Goal: Task Accomplishment & Management: Complete application form

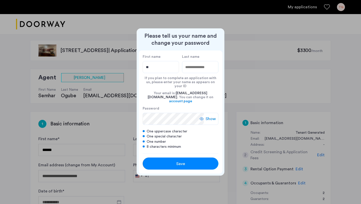
type input "*"
type input "****"
click at [188, 73] on input "Last name" at bounding box center [200, 67] width 36 height 12
type input "******"
click at [180, 160] on span "Save" at bounding box center [180, 163] width 9 height 6
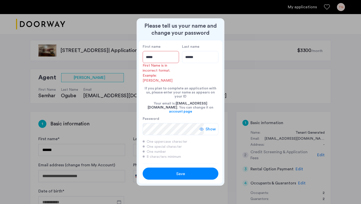
click at [158, 63] on input "****" at bounding box center [161, 57] width 36 height 12
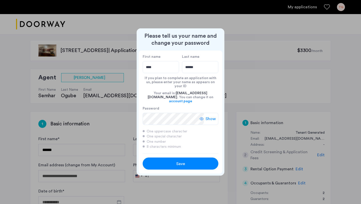
type input "****"
click at [168, 160] on div "Save" at bounding box center [180, 163] width 48 height 6
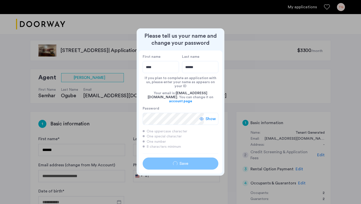
type input "****"
type input "******"
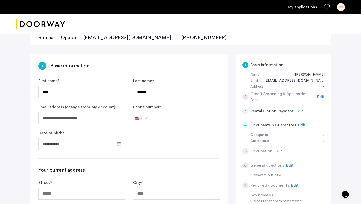
scroll to position [58, 0]
click at [185, 121] on input "Phone number *" at bounding box center [176, 118] width 87 height 12
type input "**********"
click at [69, 143] on input "Date of birth *" at bounding box center [81, 144] width 86 height 12
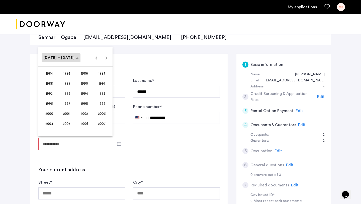
click at [76, 58] on icon "Choose date" at bounding box center [77, 57] width 3 height 1
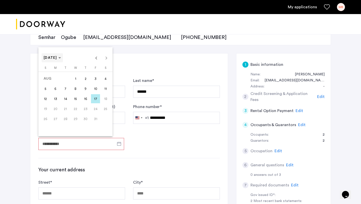
click at [61, 58] on polygon "Choose month and year" at bounding box center [59, 57] width 3 height 1
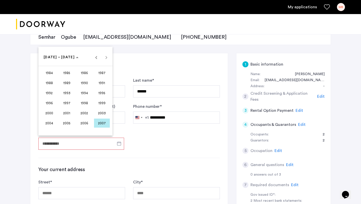
scroll to position [59, 0]
click at [95, 57] on span "Previous 24 years" at bounding box center [96, 57] width 10 height 10
click at [80, 122] on span "1958" at bounding box center [84, 122] width 16 height 9
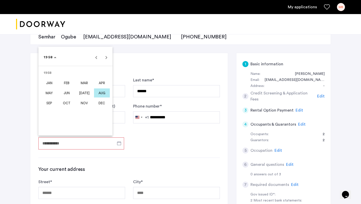
click at [100, 93] on span "AUG" at bounding box center [102, 92] width 16 height 9
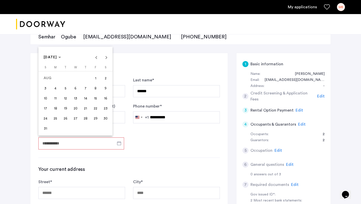
click at [65, 89] on span "5" at bounding box center [65, 88] width 9 height 9
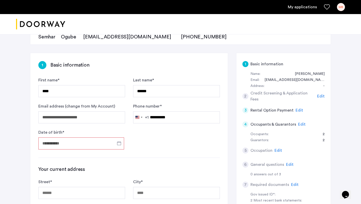
type input "**********"
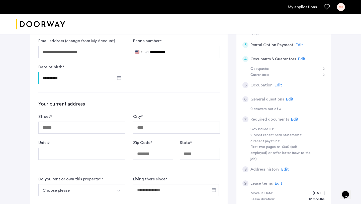
scroll to position [125, 0]
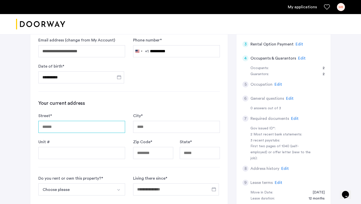
click at [93, 128] on input "Street *" at bounding box center [81, 127] width 87 height 12
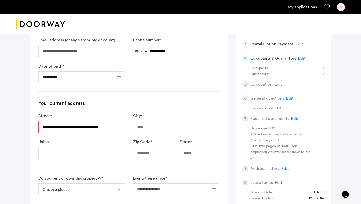
type input "**********"
type input "*****"
type input "**"
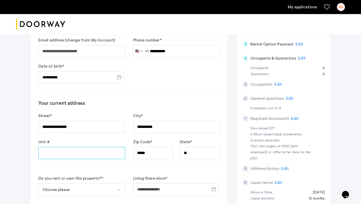
click at [85, 151] on input "Unit #" at bounding box center [81, 153] width 87 height 12
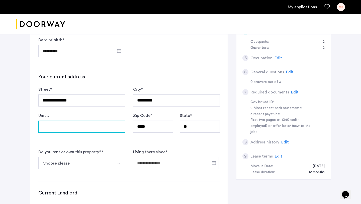
scroll to position [161, 0]
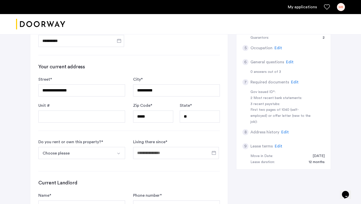
click at [85, 150] on button "Choose please" at bounding box center [75, 153] width 75 height 12
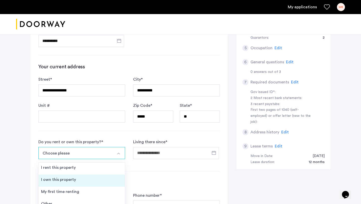
click at [82, 181] on li "I own this property" at bounding box center [82, 180] width 86 height 12
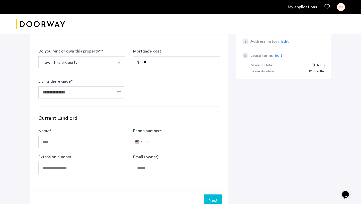
scroll to position [259, 0]
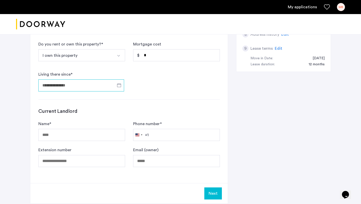
click at [95, 87] on input "Living there since *" at bounding box center [81, 85] width 86 height 12
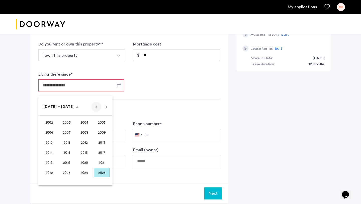
click at [98, 107] on span "Previous 24 years" at bounding box center [96, 107] width 10 height 10
click at [64, 133] on span "1983" at bounding box center [67, 132] width 16 height 9
click at [51, 133] on span "JAN" at bounding box center [49, 132] width 16 height 9
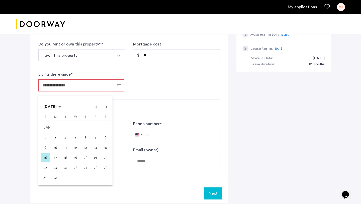
click at [107, 125] on span "1" at bounding box center [105, 127] width 9 height 9
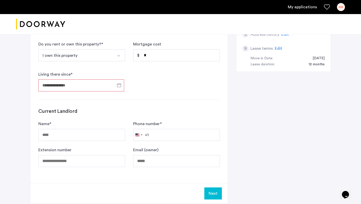
type input "**********"
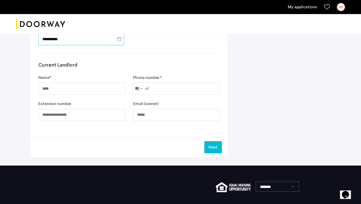
scroll to position [311, 0]
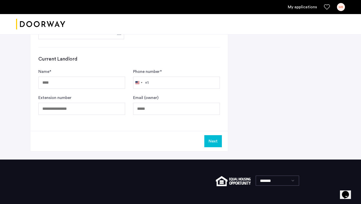
click at [211, 142] on button "Next" at bounding box center [213, 141] width 18 height 12
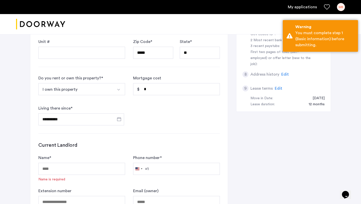
scroll to position [264, 0]
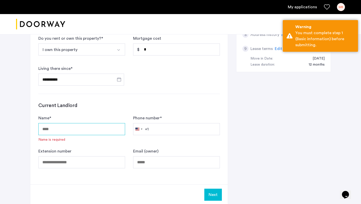
click at [63, 130] on input "Name *" at bounding box center [81, 129] width 87 height 12
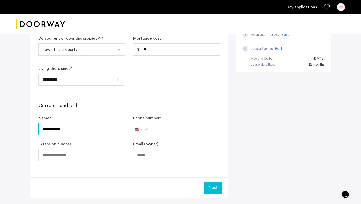
type input "**********"
click at [210, 192] on button "Next" at bounding box center [213, 187] width 18 height 12
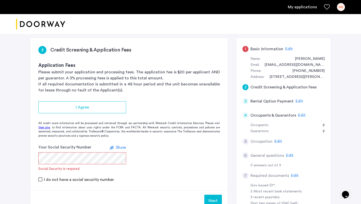
scroll to position [82, 0]
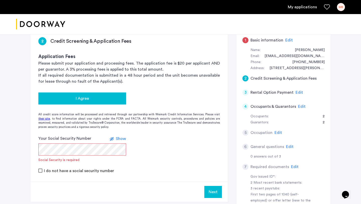
click at [112, 99] on div "I Agree" at bounding box center [82, 98] width 80 height 6
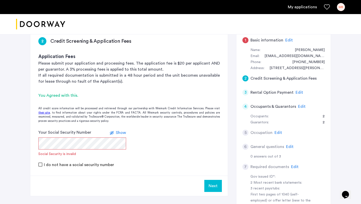
click at [117, 131] on span "Show" at bounding box center [121, 132] width 10 height 4
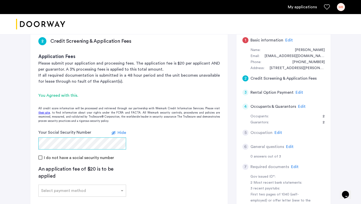
scroll to position [118, 0]
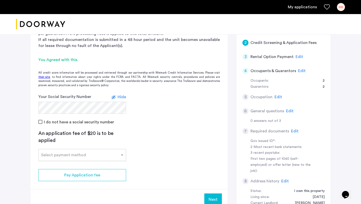
click at [106, 155] on input "text" at bounding box center [77, 154] width 72 height 4
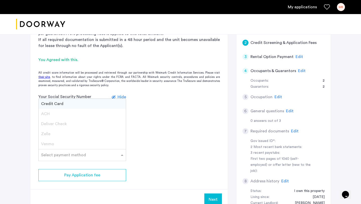
click at [101, 103] on div "Credit Card" at bounding box center [82, 104] width 87 height 10
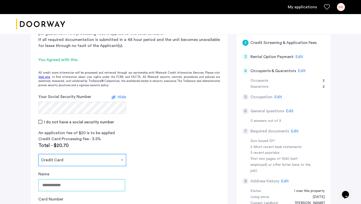
click at [57, 185] on input "Name" at bounding box center [81, 185] width 87 height 12
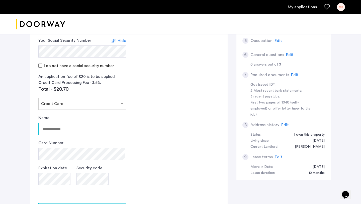
scroll to position [181, 0]
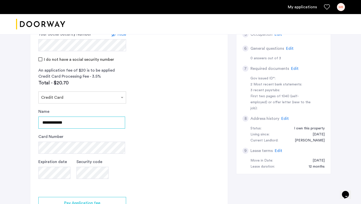
type input "**********"
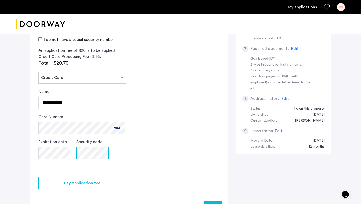
scroll to position [215, 0]
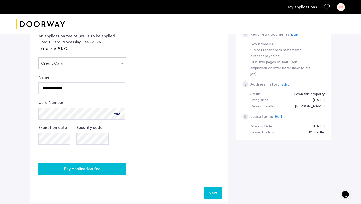
click at [98, 168] on span "Pay Application fee" at bounding box center [82, 168] width 36 height 6
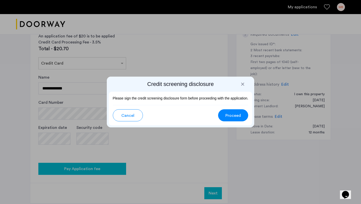
scroll to position [0, 0]
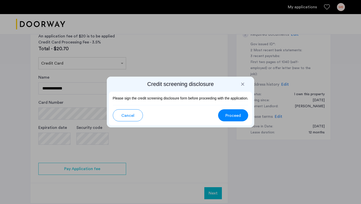
click at [227, 113] on span "Proceed" at bounding box center [233, 115] width 16 height 6
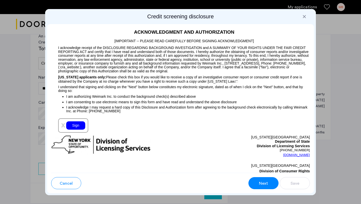
scroll to position [526, 0]
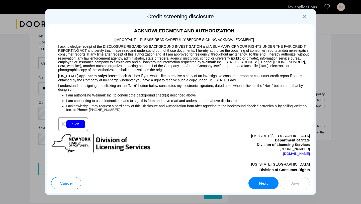
click at [76, 123] on div "Sign" at bounding box center [75, 124] width 19 height 8
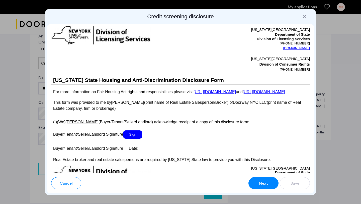
scroll to position [908, 0]
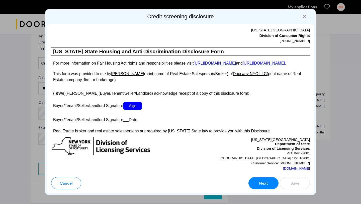
click at [136, 110] on span "Sign" at bounding box center [132, 106] width 19 height 8
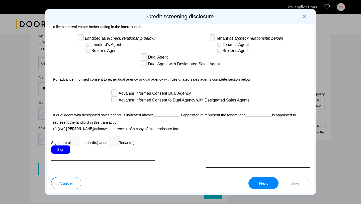
scroll to position [1466, 0]
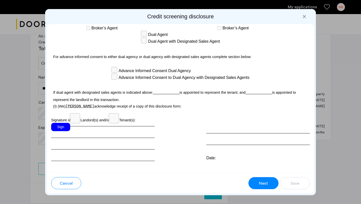
click at [63, 123] on div "Sign" at bounding box center [60, 127] width 19 height 8
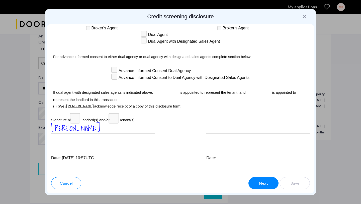
click at [263, 182] on span "Next" at bounding box center [263, 183] width 9 height 6
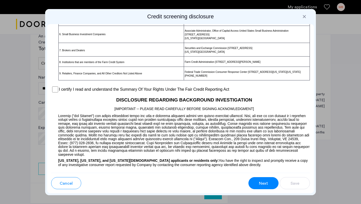
scroll to position [377, 0]
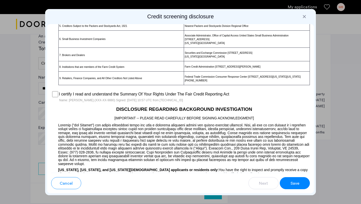
click at [288, 185] on button "Save" at bounding box center [295, 183] width 30 height 12
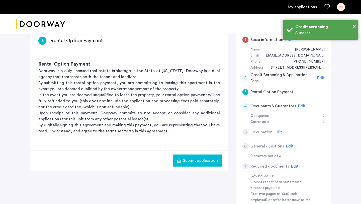
scroll to position [86, 0]
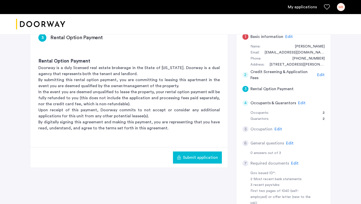
click at [180, 160] on button "Submit application" at bounding box center [197, 157] width 49 height 12
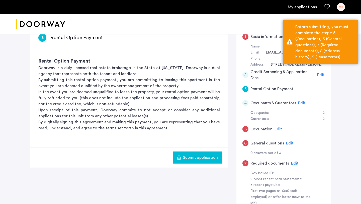
click at [336, 100] on div "[STREET_ADDRESS] | Application Id: #8450 $3300 /month Agent Select agent × Semh…" at bounding box center [181, 111] width 316 height 330
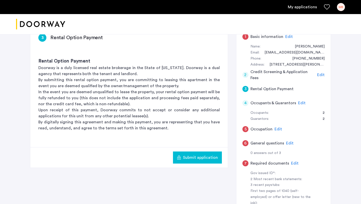
click at [300, 132] on div "5 Occupation Edit" at bounding box center [283, 129] width 82 height 14
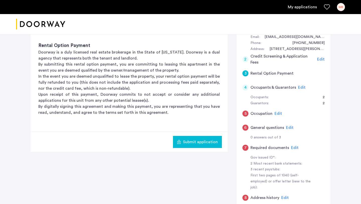
scroll to position [101, 0]
click at [277, 113] on span "Edit" at bounding box center [279, 114] width 8 height 4
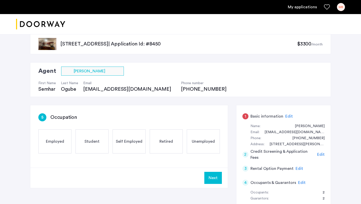
scroll to position [2, 0]
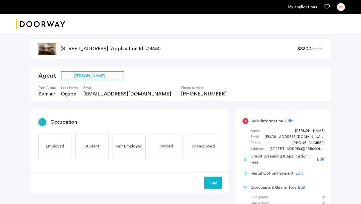
click at [49, 146] on span "Employed" at bounding box center [55, 146] width 18 height 6
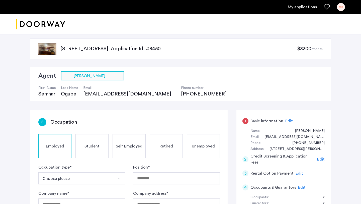
click at [100, 175] on button "Choose please" at bounding box center [75, 178] width 75 height 12
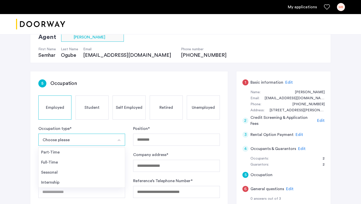
scroll to position [46, 0]
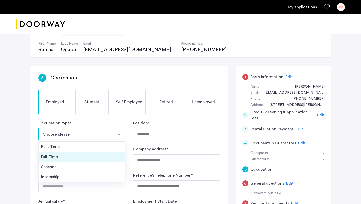
click at [85, 158] on div "Full-Time" at bounding box center [81, 156] width 81 height 6
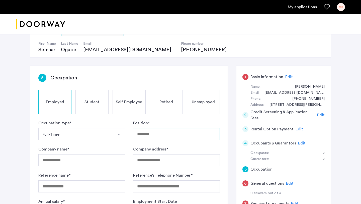
click at [144, 137] on input "Position *" at bounding box center [176, 134] width 87 height 12
type input "*****"
click at [96, 157] on input "Company name *" at bounding box center [81, 160] width 87 height 12
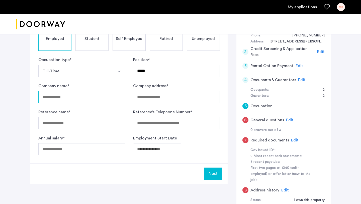
scroll to position [109, 0]
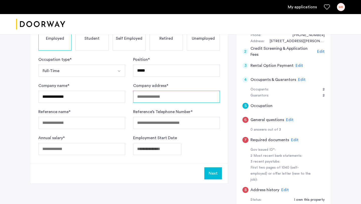
click at [192, 94] on input "Company address *" at bounding box center [176, 97] width 87 height 12
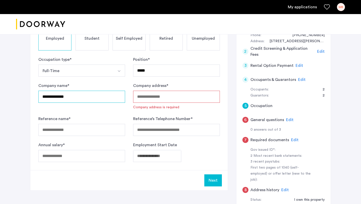
click at [91, 96] on input "**********" at bounding box center [81, 97] width 87 height 12
type input "**********"
click at [136, 94] on input "Company address *" at bounding box center [176, 97] width 87 height 12
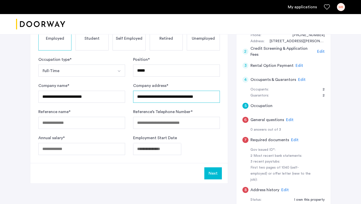
type input "**********"
click at [84, 120] on input "Reference name *" at bounding box center [81, 123] width 87 height 12
type input "**********"
click at [159, 121] on input "Reference’s Telephone Number *" at bounding box center [176, 123] width 87 height 12
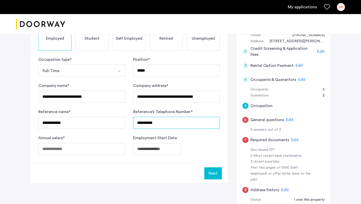
type input "**********"
click at [114, 152] on input "Annual salary *" at bounding box center [81, 149] width 87 height 12
type input "******"
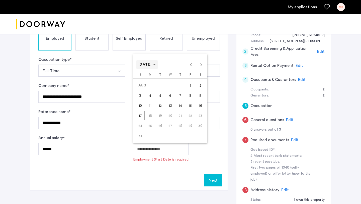
click at [152, 65] on span "[DATE]" at bounding box center [145, 65] width 14 height 4
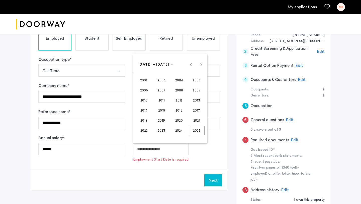
click at [178, 131] on span "2024" at bounding box center [179, 130] width 16 height 9
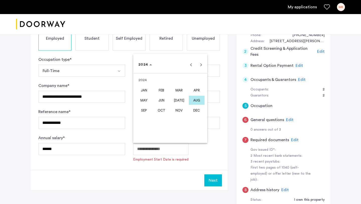
click at [148, 92] on span "JAN" at bounding box center [144, 90] width 16 height 9
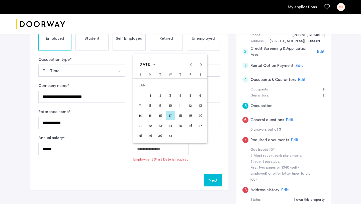
click at [148, 97] on span "1" at bounding box center [150, 95] width 9 height 9
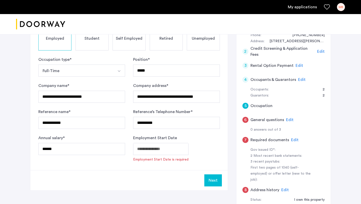
type input "**********"
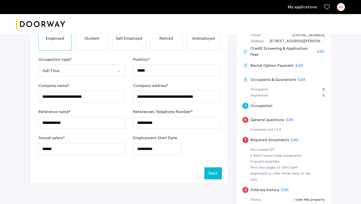
click at [209, 173] on button "Next" at bounding box center [213, 173] width 18 height 12
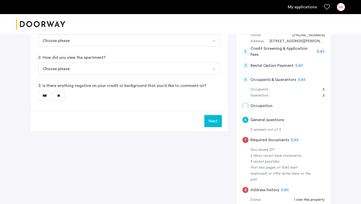
scroll to position [0, 0]
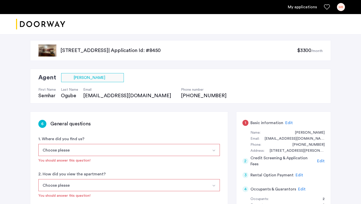
click at [199, 147] on button "Choose please" at bounding box center [123, 150] width 170 height 12
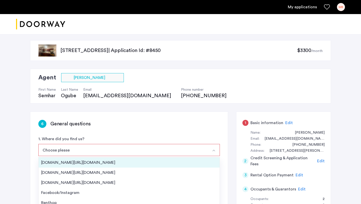
click at [162, 159] on div "[DOMAIN_NAME][URL][DOMAIN_NAME]" at bounding box center [129, 162] width 176 height 6
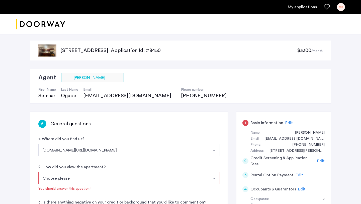
click at [150, 175] on button "Choose please" at bounding box center [123, 178] width 170 height 12
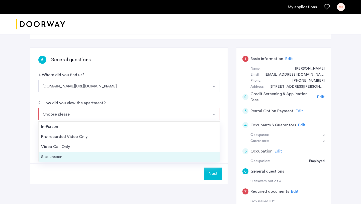
scroll to position [69, 0]
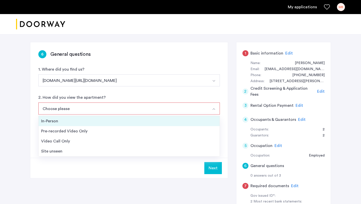
click at [133, 120] on div "In-Person" at bounding box center [129, 121] width 176 height 6
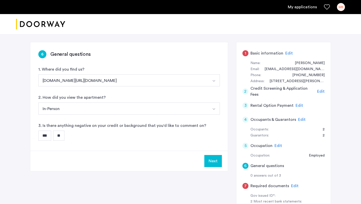
click at [60, 134] on input "**" at bounding box center [58, 135] width 11 height 10
click at [213, 160] on button "Next" at bounding box center [213, 161] width 18 height 12
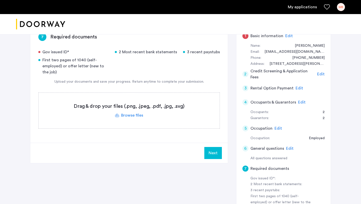
scroll to position [88, 0]
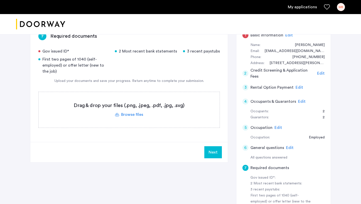
click at [132, 115] on label at bounding box center [129, 110] width 181 height 36
click at [0, 0] on input "file" at bounding box center [0, 0] width 0 height 0
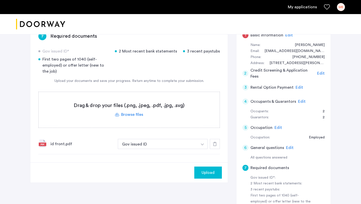
click at [136, 114] on label at bounding box center [129, 110] width 181 height 36
click at [0, 0] on input "file" at bounding box center [0, 0] width 0 height 0
click at [123, 117] on label at bounding box center [129, 110] width 181 height 36
click at [0, 0] on input "file" at bounding box center [0, 0] width 0 height 0
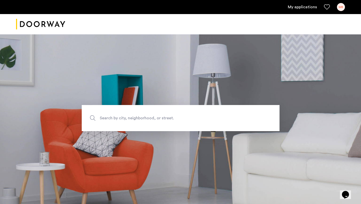
click at [307, 9] on link "My applications" at bounding box center [302, 7] width 29 height 6
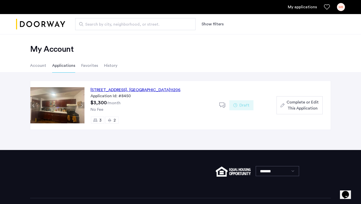
click at [312, 108] on span "Complete or Edit This Application" at bounding box center [303, 105] width 32 height 12
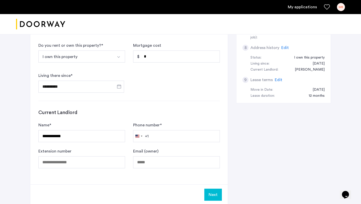
scroll to position [265, 0]
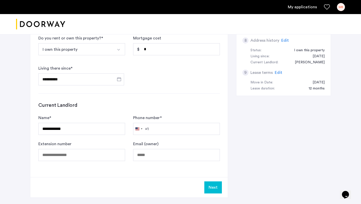
click at [209, 188] on button "Next" at bounding box center [213, 187] width 18 height 12
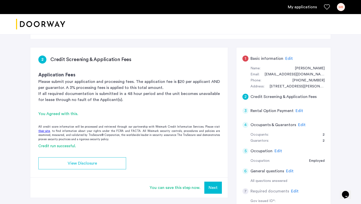
scroll to position [64, 0]
click at [211, 186] on button "Next" at bounding box center [213, 187] width 18 height 12
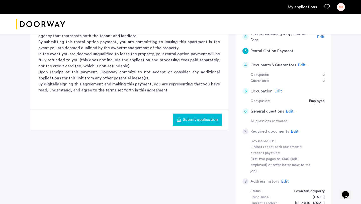
scroll to position [126, 0]
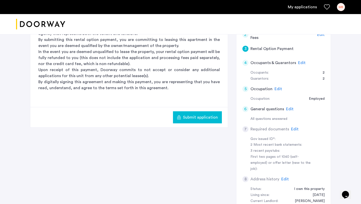
click at [276, 88] on span "Edit" at bounding box center [279, 89] width 8 height 4
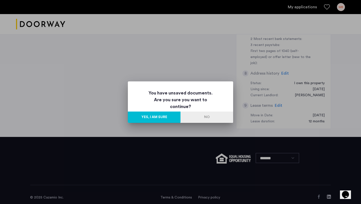
scroll to position [0, 0]
click at [157, 118] on button "Yes, I am sure" at bounding box center [154, 116] width 53 height 11
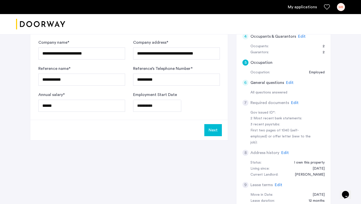
scroll to position [162, 0]
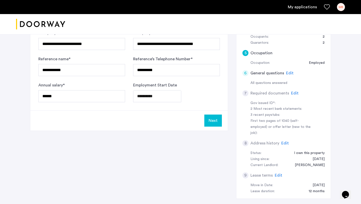
click at [209, 122] on button "Next" at bounding box center [213, 120] width 18 height 12
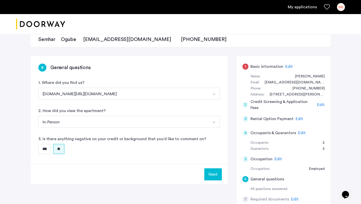
scroll to position [69, 0]
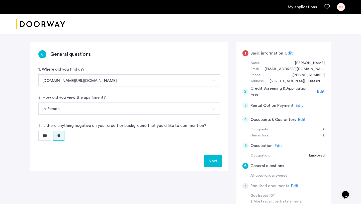
click at [210, 160] on button "Next" at bounding box center [213, 161] width 18 height 12
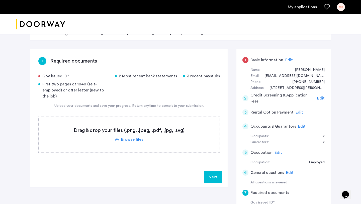
scroll to position [65, 0]
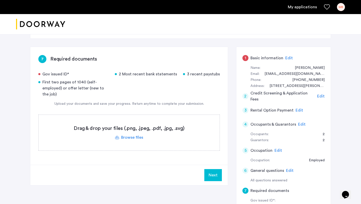
click at [127, 137] on label at bounding box center [129, 133] width 181 height 36
click at [0, 0] on input "file" at bounding box center [0, 0] width 0 height 0
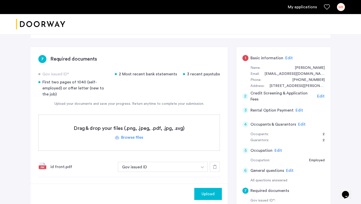
click at [61, 168] on div "id front.pdf" at bounding box center [81, 166] width 63 height 6
click at [75, 167] on div "id front.pdf" at bounding box center [81, 166] width 63 height 6
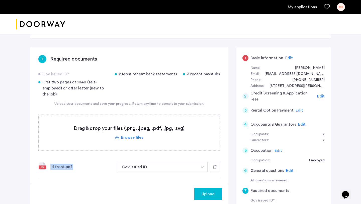
click at [75, 167] on div "id front.pdf" at bounding box center [81, 166] width 63 height 6
click at [52, 167] on div "id front.pdf" at bounding box center [81, 166] width 63 height 6
click at [37, 167] on div "7 Required documents Gov issued ID* 2 Most recent bank statements 3 recent pays…" at bounding box center [129, 116] width 198 height 138
click at [122, 136] on label at bounding box center [129, 133] width 181 height 36
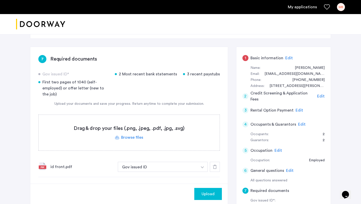
click at [0, 0] on input "file" at bounding box center [0, 0] width 0 height 0
click at [121, 136] on label at bounding box center [129, 133] width 181 height 36
click at [0, 0] on input "file" at bounding box center [0, 0] width 0 height 0
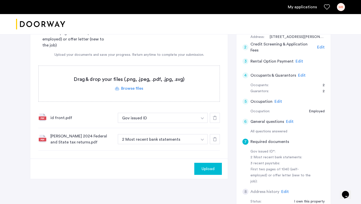
scroll to position [115, 0]
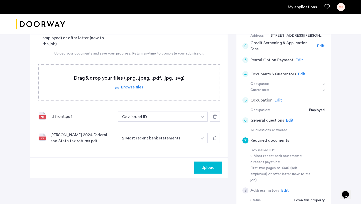
click at [203, 118] on img "button" at bounding box center [202, 117] width 3 height 2
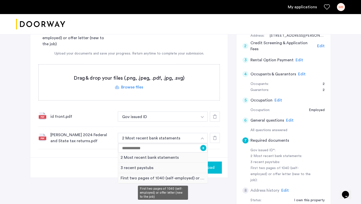
click at [171, 179] on div "First two pages of 1040 (self-employed) or offer letter (new to the job)" at bounding box center [163, 178] width 90 height 10
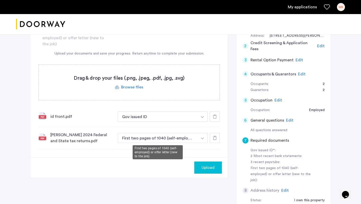
click at [181, 136] on button "First two pages of 1040 (self-employed) or offer letter (new to the job)" at bounding box center [158, 138] width 80 height 10
click at [203, 118] on img "button" at bounding box center [202, 117] width 3 height 2
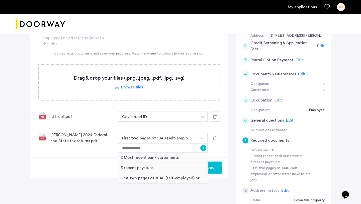
click at [211, 190] on div "7 Required documents Gov issued ID* 2 Most recent bank statements 3 recent pays…" at bounding box center [180, 124] width 301 height 257
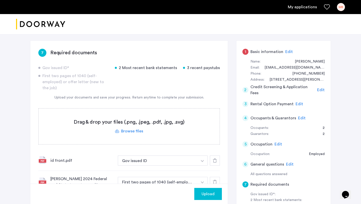
scroll to position [56, 0]
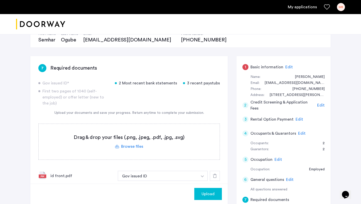
click at [127, 145] on label at bounding box center [129, 142] width 181 height 36
click at [0, 0] on input "file" at bounding box center [0, 0] width 0 height 0
click at [127, 145] on label at bounding box center [129, 142] width 181 height 36
click at [0, 0] on input "file" at bounding box center [0, 0] width 0 height 0
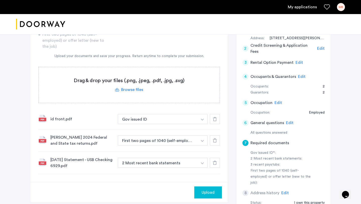
scroll to position [111, 0]
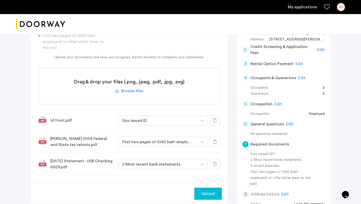
click at [154, 93] on label at bounding box center [129, 86] width 181 height 36
click at [0, 0] on input "file" at bounding box center [0, 0] width 0 height 0
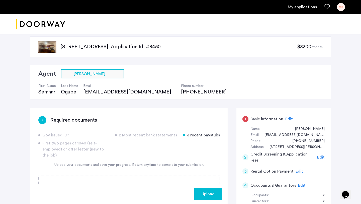
scroll to position [0, 0]
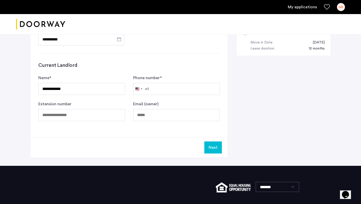
scroll to position [309, 0]
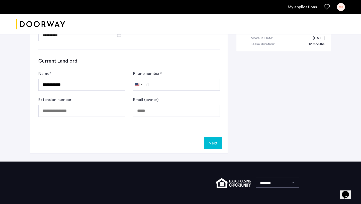
click at [212, 144] on button "Next" at bounding box center [213, 143] width 18 height 12
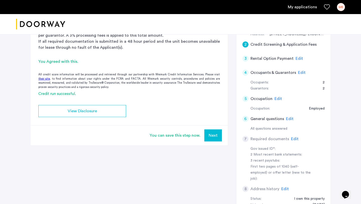
scroll to position [186, 0]
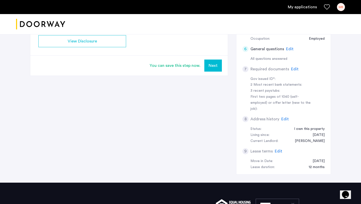
click at [214, 61] on button "Next" at bounding box center [213, 65] width 18 height 12
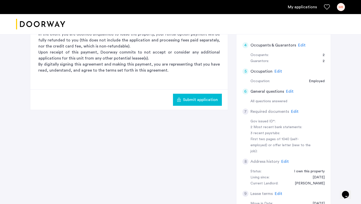
scroll to position [144, 0]
click at [295, 112] on span "Edit" at bounding box center [295, 111] width 8 height 4
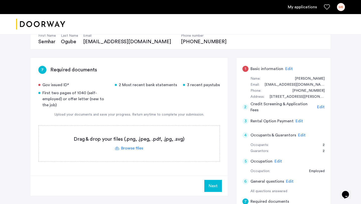
scroll to position [54, 0]
click at [131, 152] on label at bounding box center [129, 143] width 181 height 36
click at [0, 0] on input "file" at bounding box center [0, 0] width 0 height 0
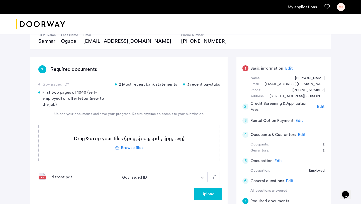
click at [157, 145] on label at bounding box center [129, 143] width 181 height 36
click at [0, 0] on input "file" at bounding box center [0, 0] width 0 height 0
click at [151, 148] on label at bounding box center [129, 143] width 181 height 36
click at [0, 0] on input "file" at bounding box center [0, 0] width 0 height 0
click at [145, 146] on label at bounding box center [129, 143] width 181 height 36
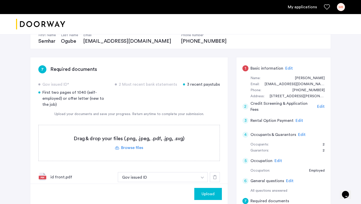
click at [0, 0] on input "file" at bounding box center [0, 0] width 0 height 0
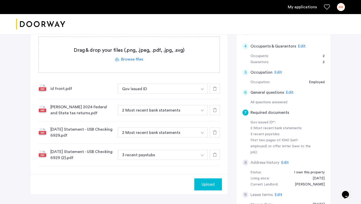
scroll to position [143, 0]
click at [203, 93] on button "button" at bounding box center [202, 88] width 10 height 10
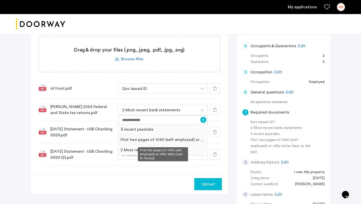
click at [185, 141] on div "First two pages of 1040 (self-employed) or offer letter (new to the job)" at bounding box center [163, 139] width 90 height 10
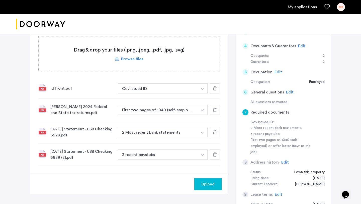
click at [203, 90] on img "button" at bounding box center [202, 89] width 3 height 2
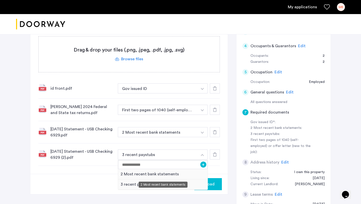
click at [185, 173] on div "2 Most recent bank statements" at bounding box center [163, 174] width 90 height 10
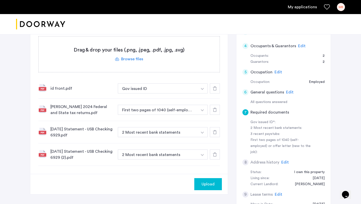
click at [206, 185] on span "Upload" at bounding box center [208, 184] width 13 height 6
click at [122, 57] on label at bounding box center [129, 54] width 181 height 36
click at [0, 0] on input "file" at bounding box center [0, 0] width 0 height 0
click at [149, 61] on label at bounding box center [129, 54] width 181 height 36
click at [0, 0] on input "file" at bounding box center [0, 0] width 0 height 0
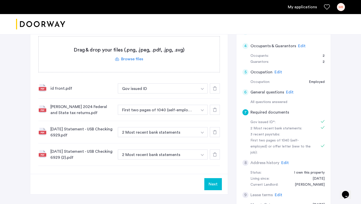
click at [143, 57] on label at bounding box center [129, 54] width 181 height 36
click at [0, 0] on input "file" at bounding box center [0, 0] width 0 height 0
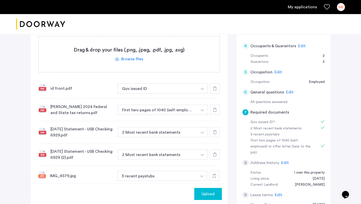
click at [156, 61] on label at bounding box center [129, 54] width 181 height 36
click at [0, 0] on input "file" at bounding box center [0, 0] width 0 height 0
click at [129, 57] on label at bounding box center [129, 54] width 181 height 36
click at [0, 0] on input "file" at bounding box center [0, 0] width 0 height 0
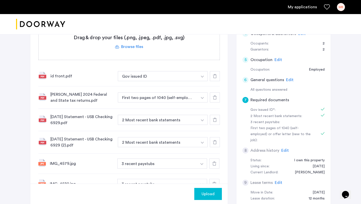
scroll to position [275, 0]
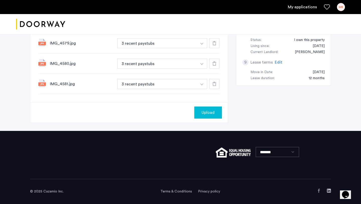
click at [203, 114] on span "Upload" at bounding box center [208, 112] width 13 height 6
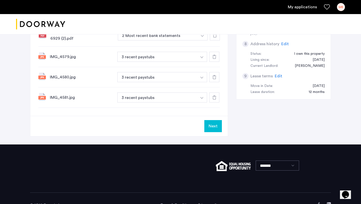
scroll to position [263, 0]
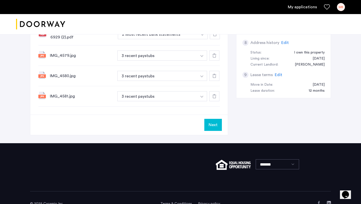
click at [214, 128] on button "Next" at bounding box center [213, 125] width 18 height 12
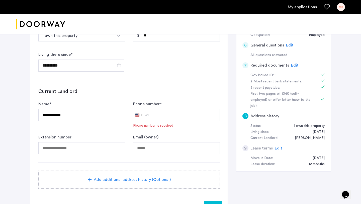
scroll to position [200, 0]
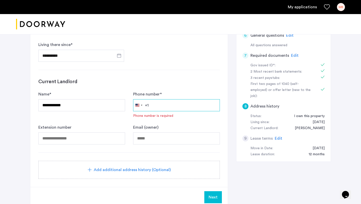
click at [183, 101] on input "Phone number *" at bounding box center [176, 105] width 87 height 12
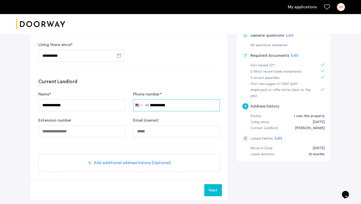
type input "**********"
click at [211, 191] on span "Next" at bounding box center [213, 190] width 9 height 6
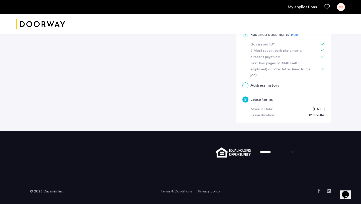
scroll to position [0, 0]
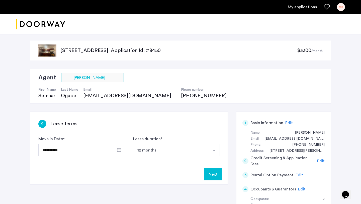
click at [208, 175] on button "Next" at bounding box center [213, 174] width 18 height 12
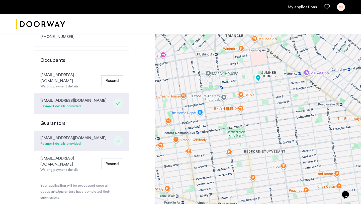
scroll to position [105, 0]
